Goal: Navigation & Orientation: Find specific page/section

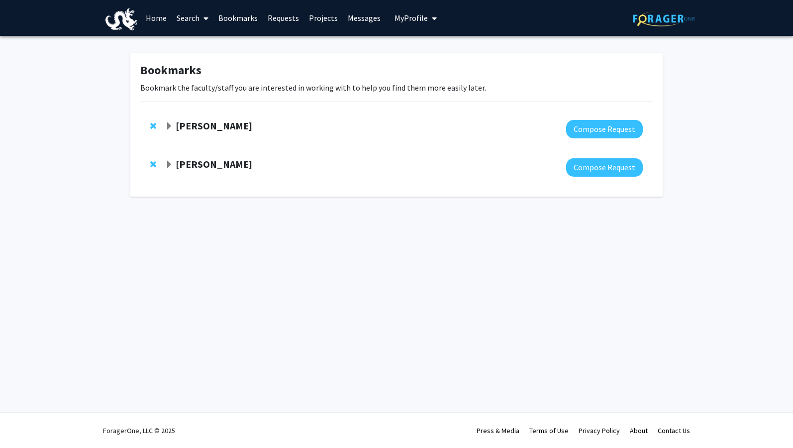
click at [355, 24] on link "Messages" at bounding box center [364, 17] width 43 height 35
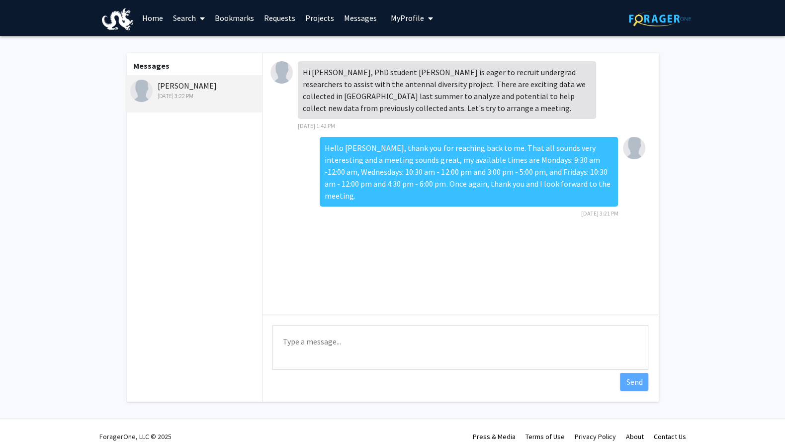
click at [310, 21] on link "Projects" at bounding box center [319, 17] width 39 height 35
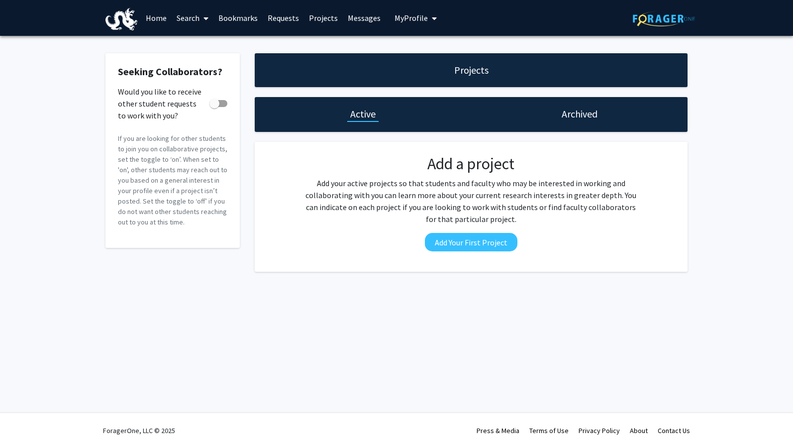
click at [153, 18] on link "Home" at bounding box center [156, 17] width 31 height 35
